Goal: Transaction & Acquisition: Purchase product/service

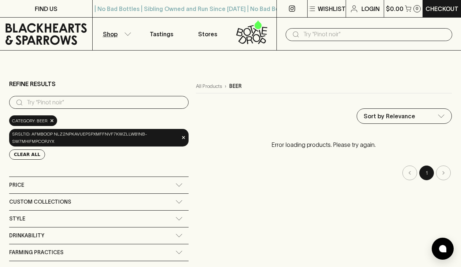
click at [112, 31] on p "Shop" at bounding box center [110, 34] width 15 height 9
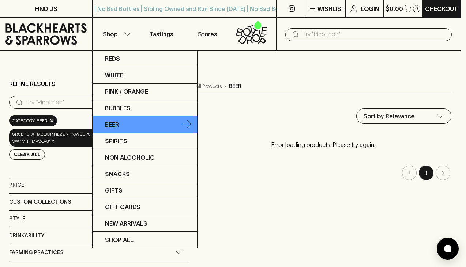
click at [146, 121] on link "Beer" at bounding box center [145, 124] width 105 height 16
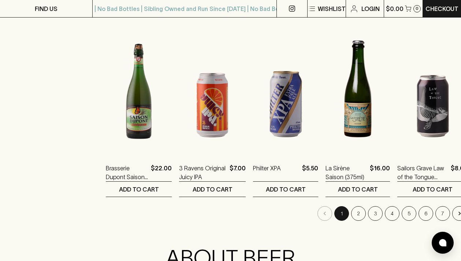
scroll to position [737, 0]
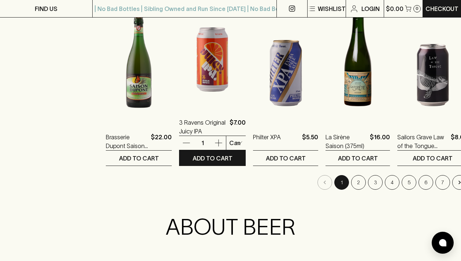
click at [217, 81] on img at bounding box center [212, 43] width 67 height 128
